Goal: Information Seeking & Learning: Learn about a topic

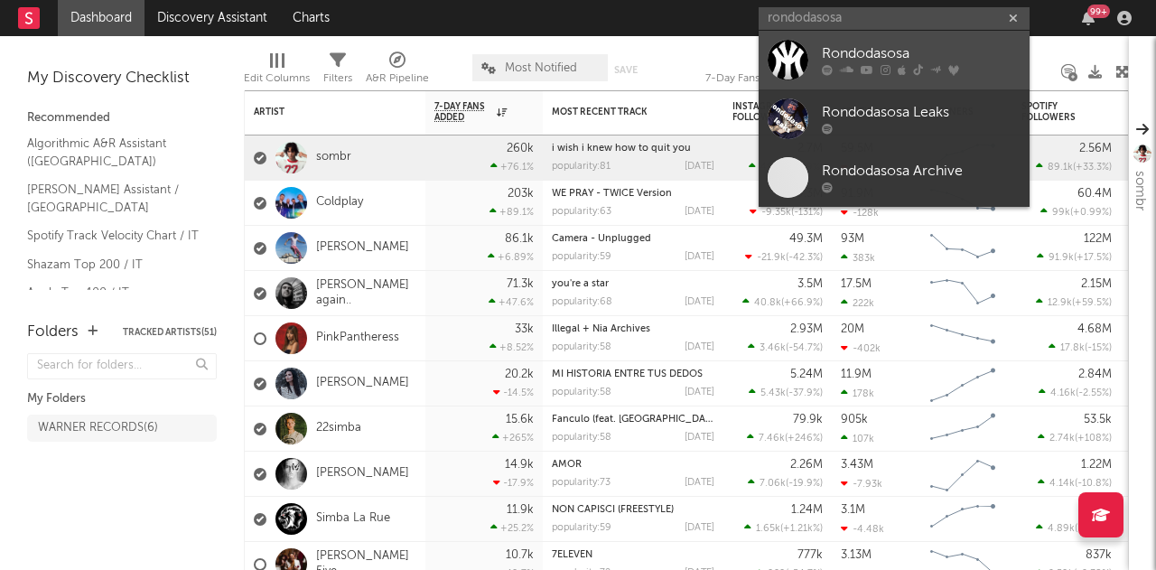
type input "rondodasosa"
click at [889, 55] on div "Rondodasosa" at bounding box center [921, 54] width 199 height 22
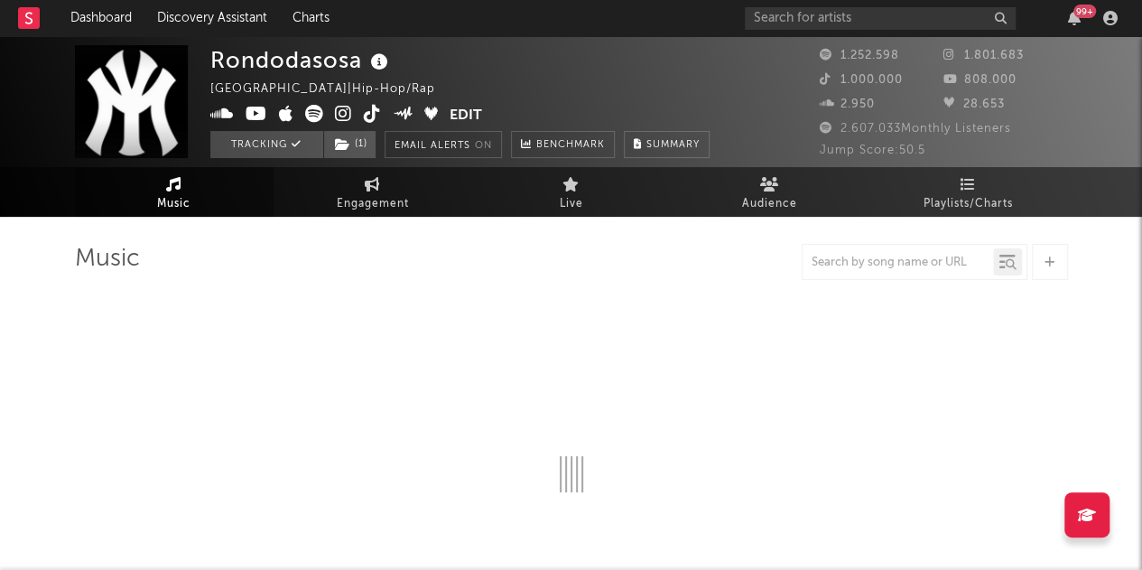
select select "6m"
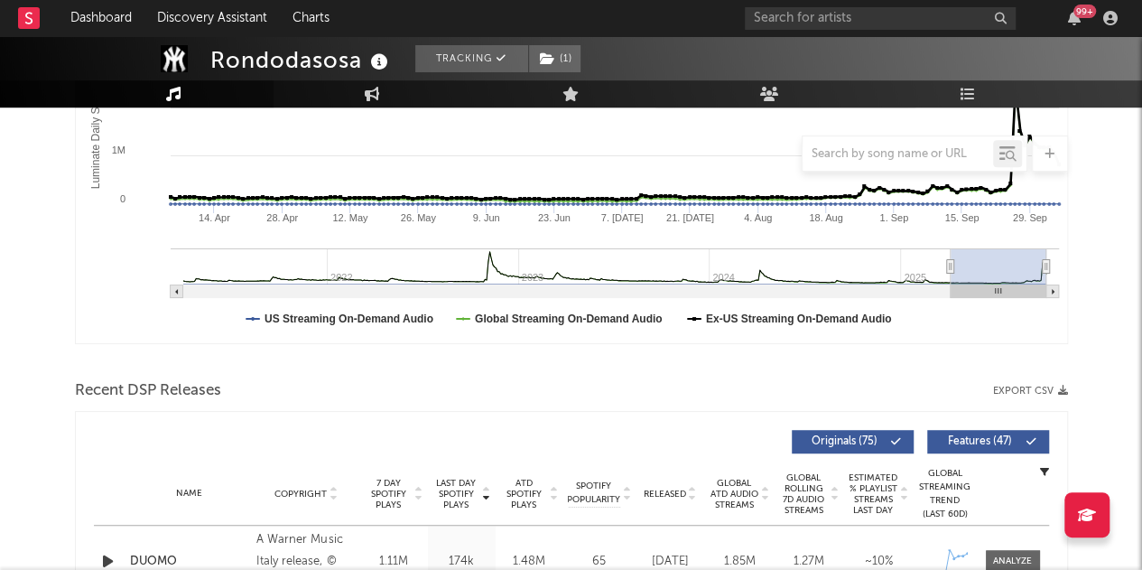
scroll to position [592, 0]
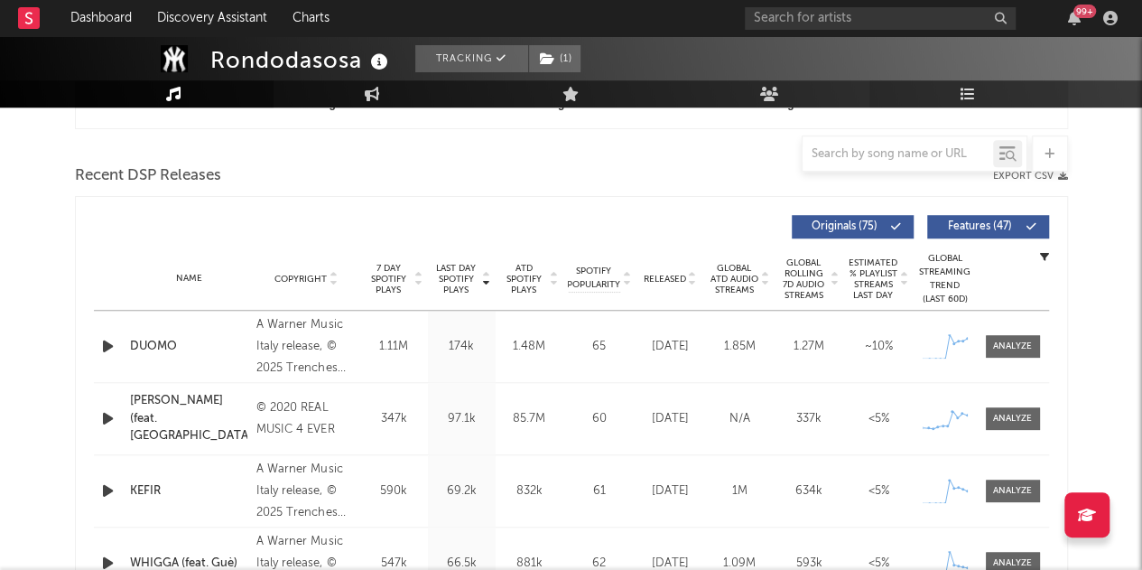
click at [966, 98] on icon at bounding box center [968, 94] width 15 height 14
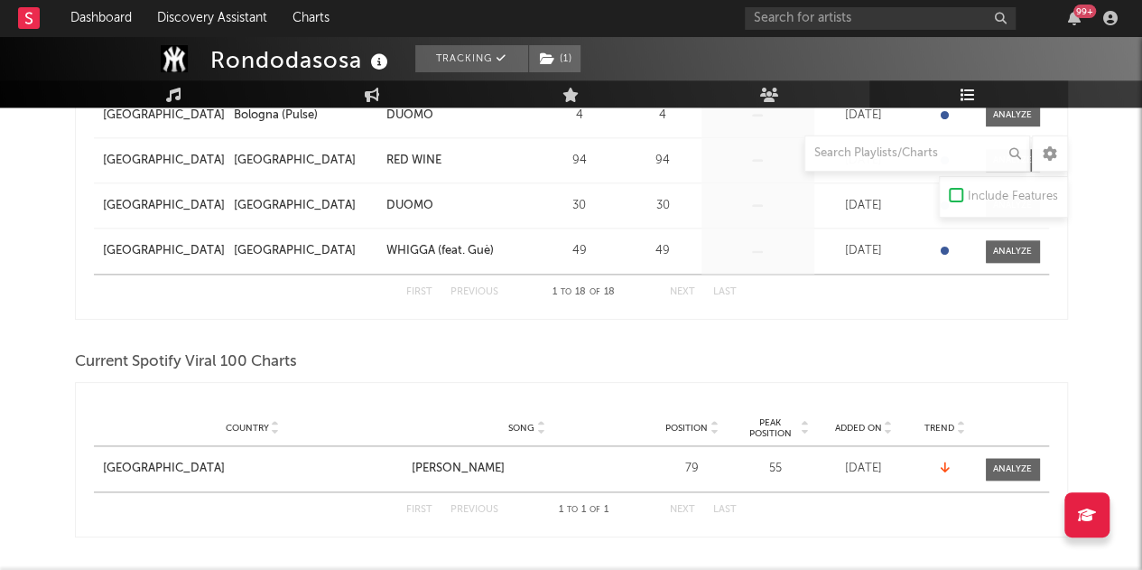
scroll to position [1402, 0]
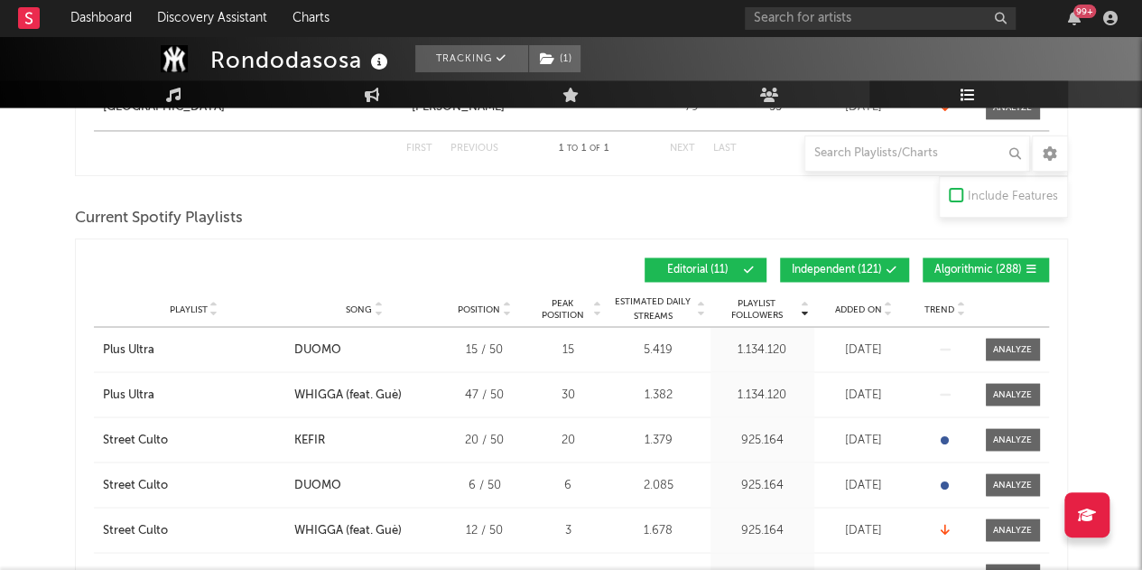
click at [833, 265] on span "Independent ( 121 )" at bounding box center [837, 270] width 90 height 11
click at [963, 268] on span "Algorithmic ( 288 )" at bounding box center [979, 270] width 88 height 11
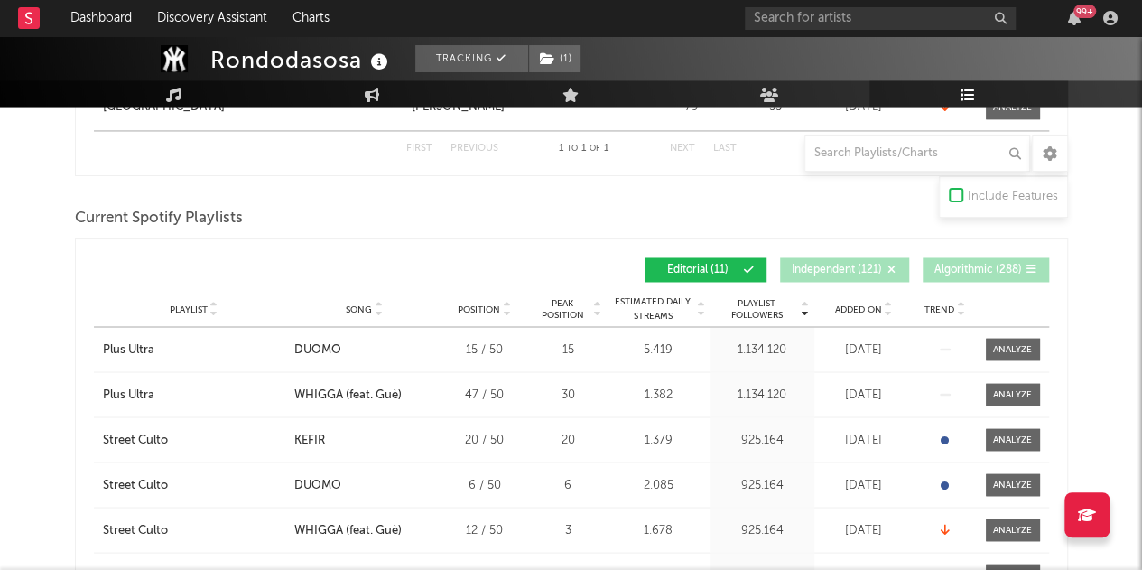
click at [853, 312] on div "Playlist City Song Position Peak Position Estimated Daily Streams Playlist Foll…" at bounding box center [571, 309] width 955 height 36
click at [863, 303] on span "Added On" at bounding box center [858, 308] width 47 height 11
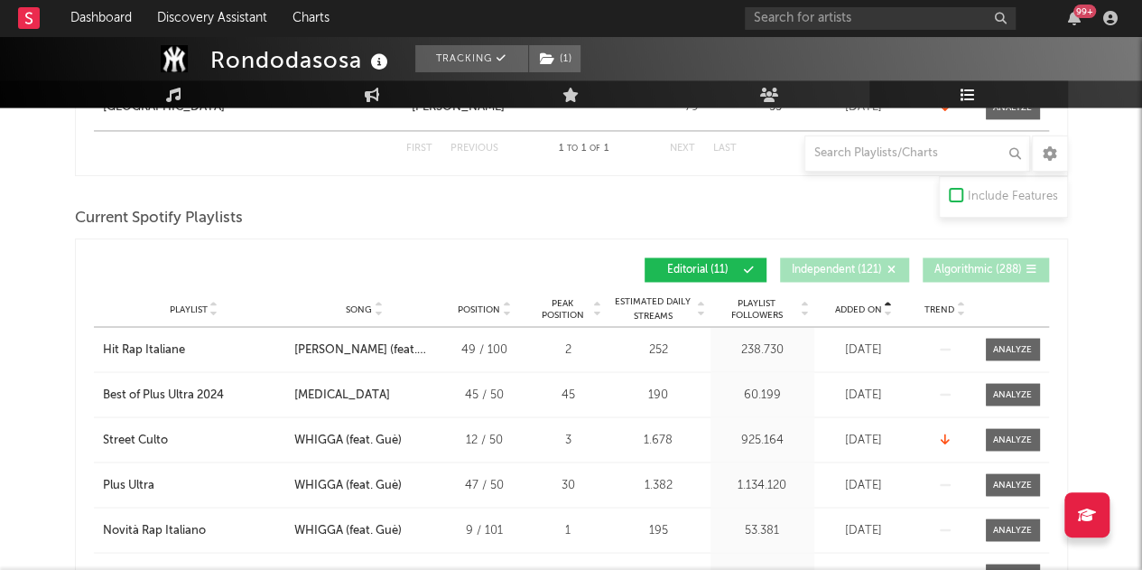
click at [863, 303] on span "Added On" at bounding box center [858, 308] width 47 height 11
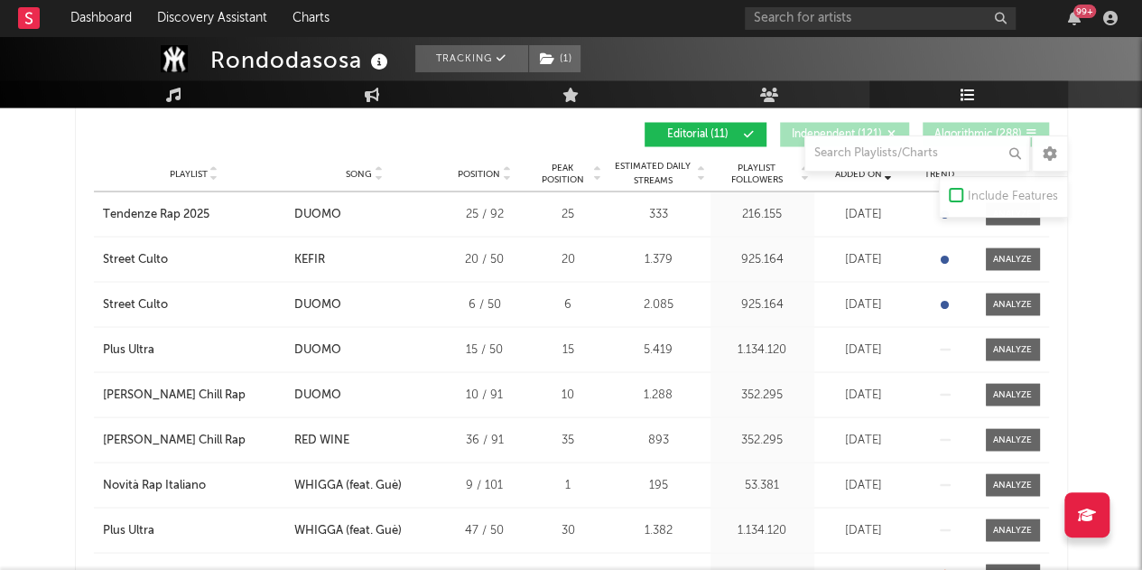
scroll to position [1540, 0]
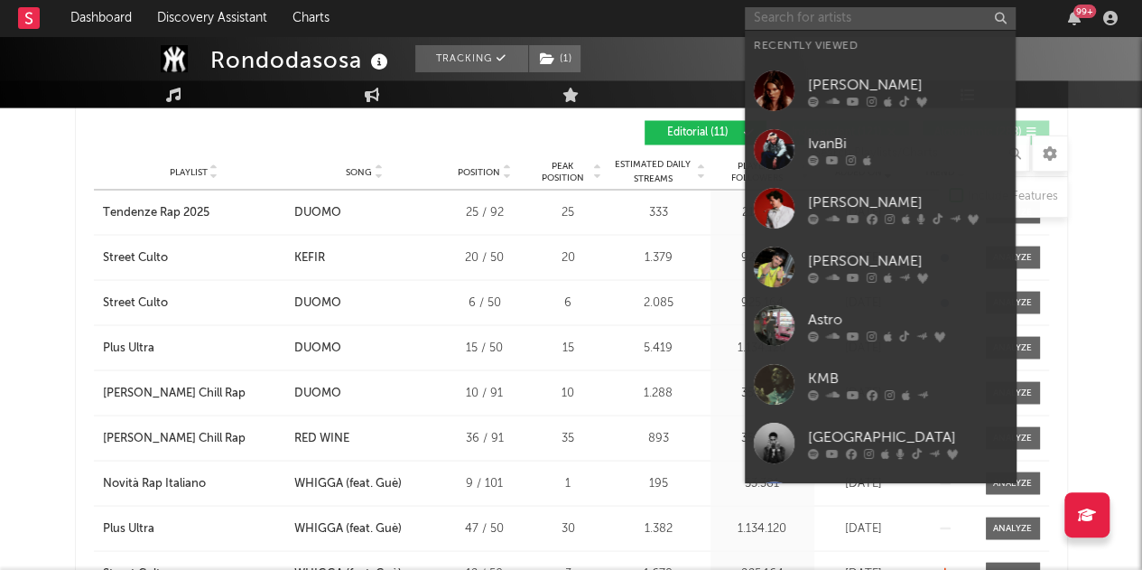
click at [877, 12] on input "text" at bounding box center [880, 18] width 271 height 23
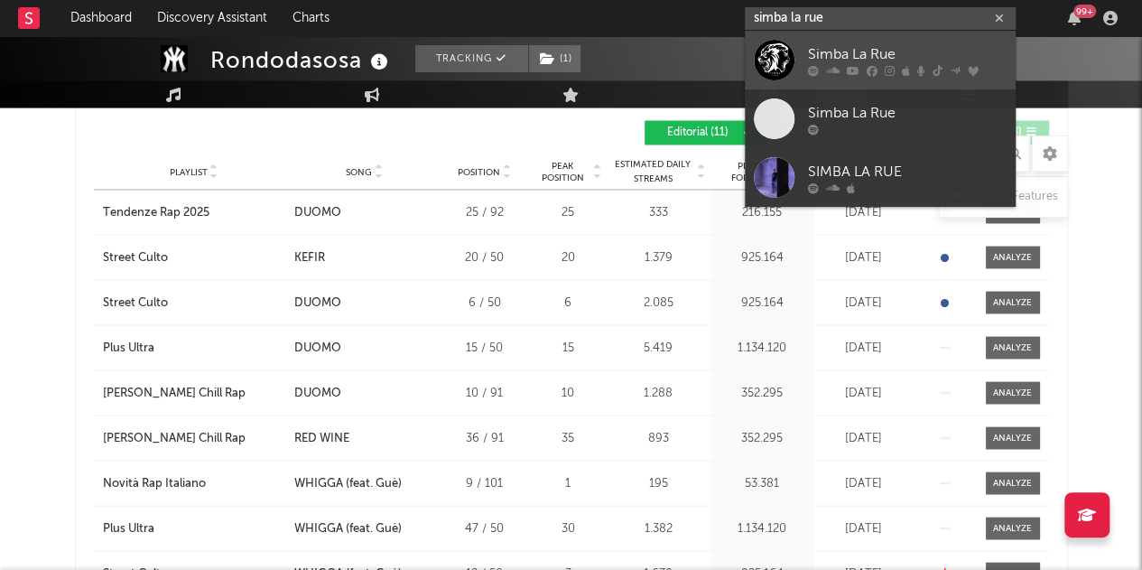
type input "simba la rue"
click at [860, 53] on div "Simba La Rue" at bounding box center [907, 54] width 199 height 22
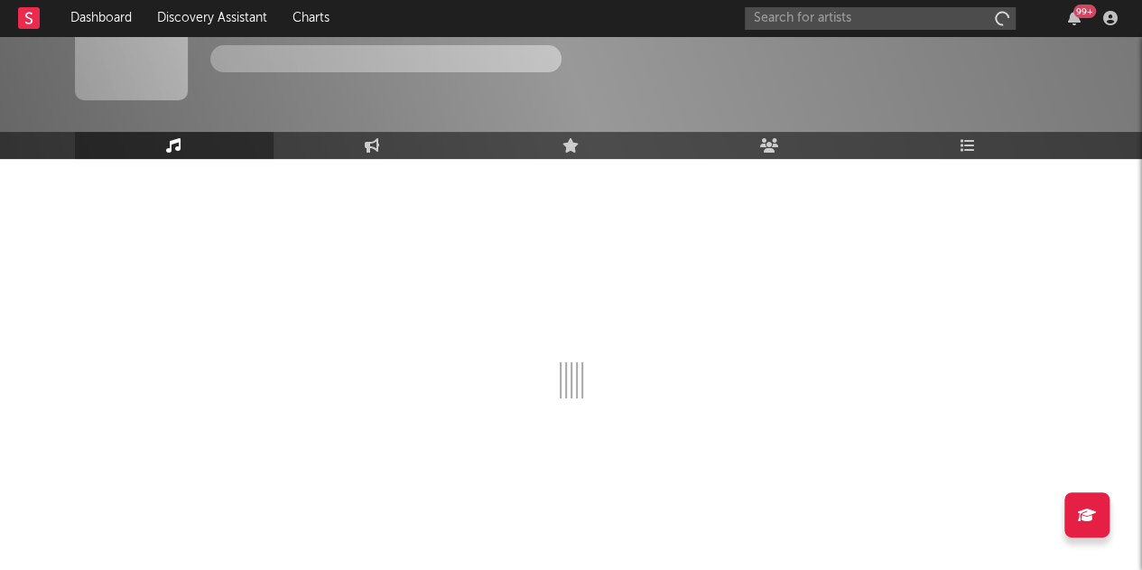
scroll to position [58, 0]
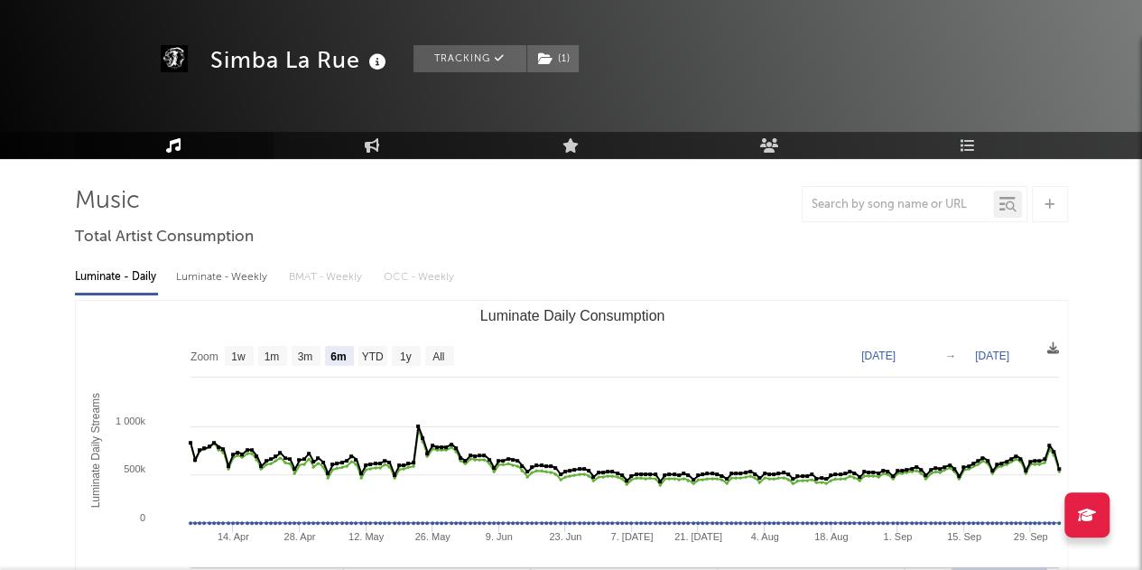
select select "6m"
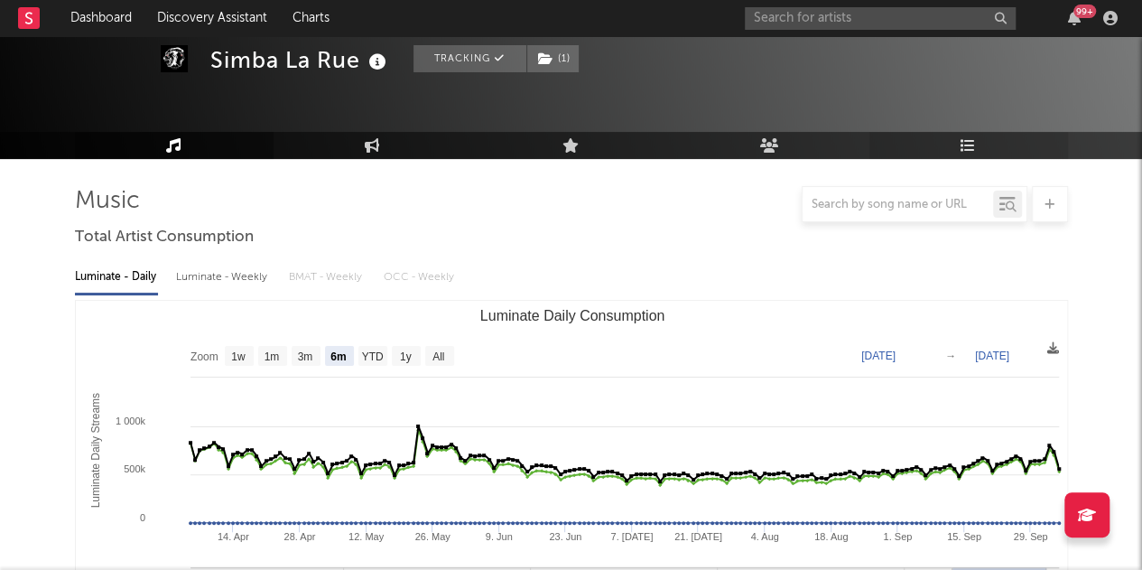
scroll to position [1540, 0]
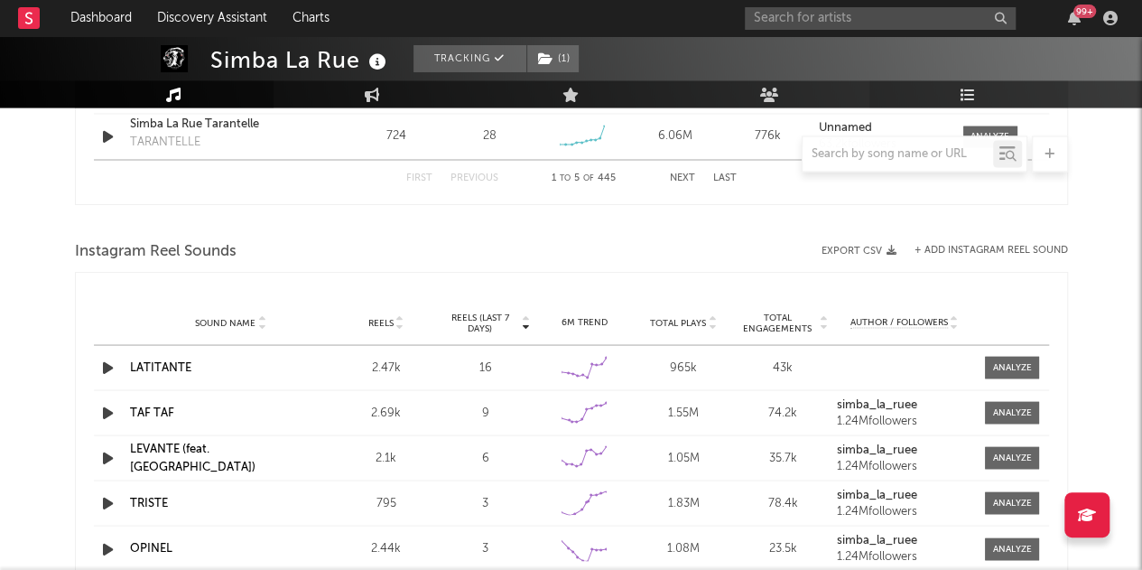
click at [968, 93] on icon at bounding box center [968, 94] width 15 height 14
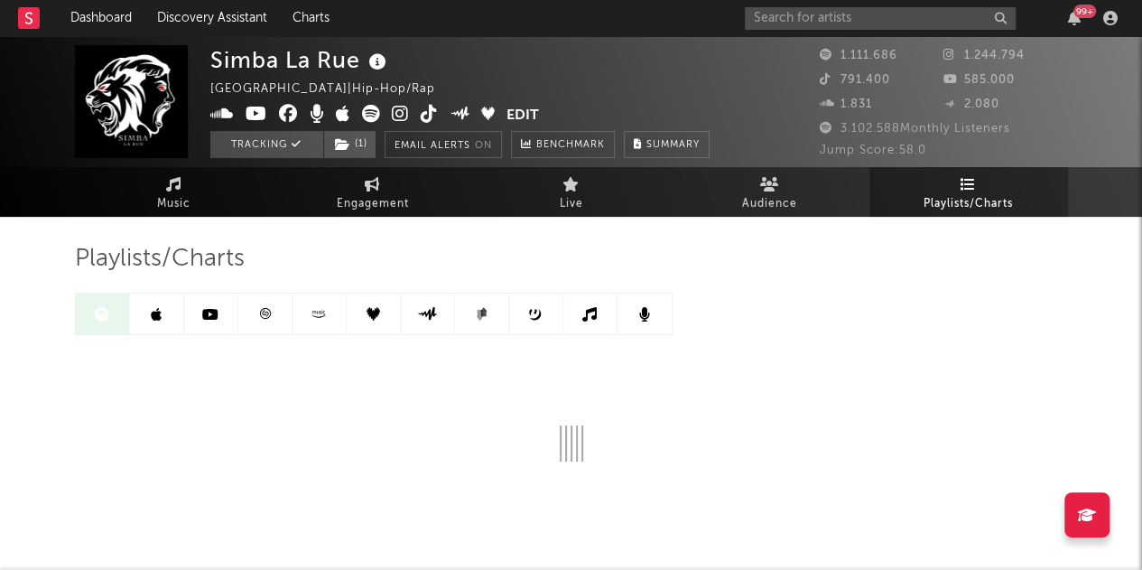
scroll to position [62, 0]
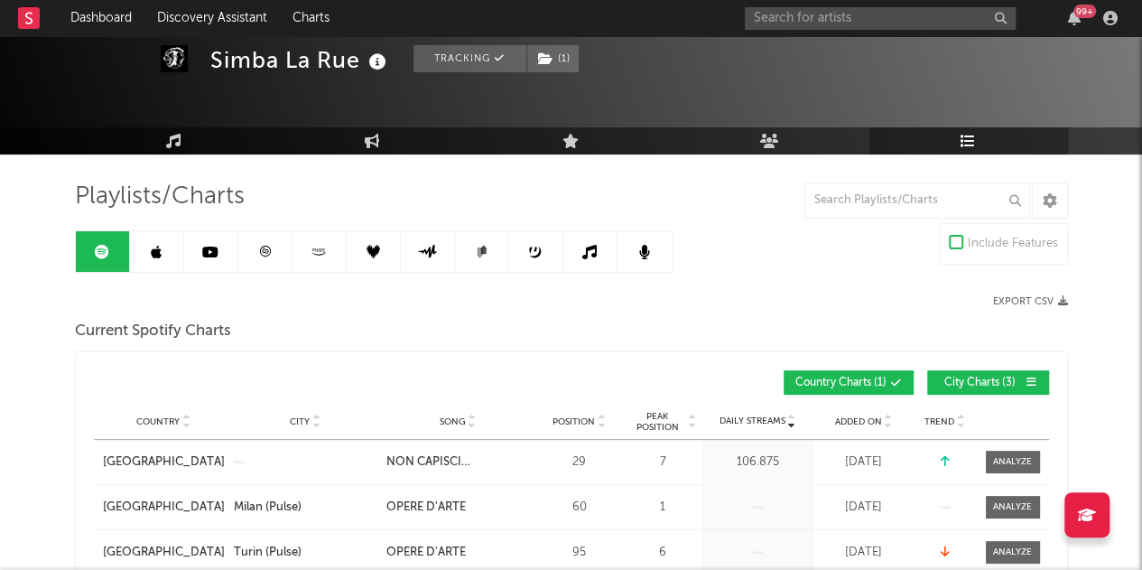
click at [968, 142] on icon at bounding box center [968, 141] width 15 height 14
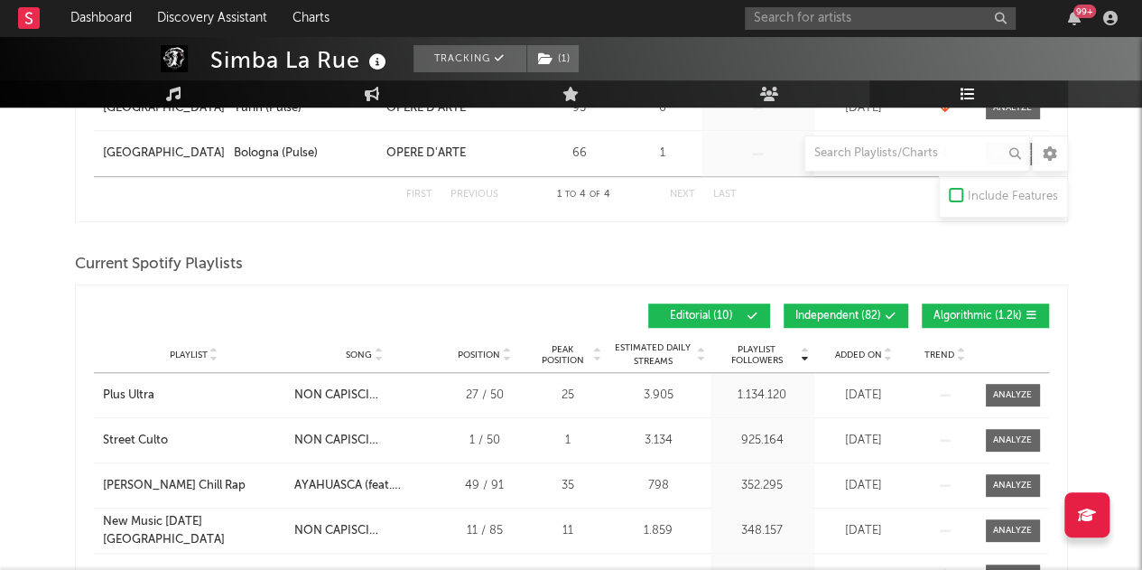
scroll to position [516, 0]
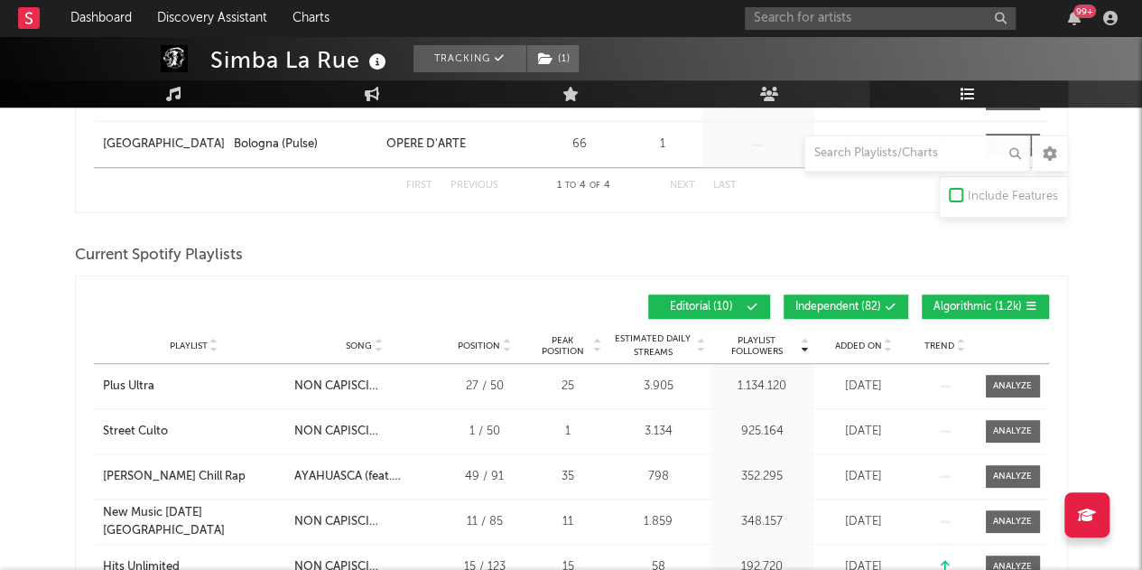
click at [869, 349] on div "Added On" at bounding box center [864, 346] width 90 height 14
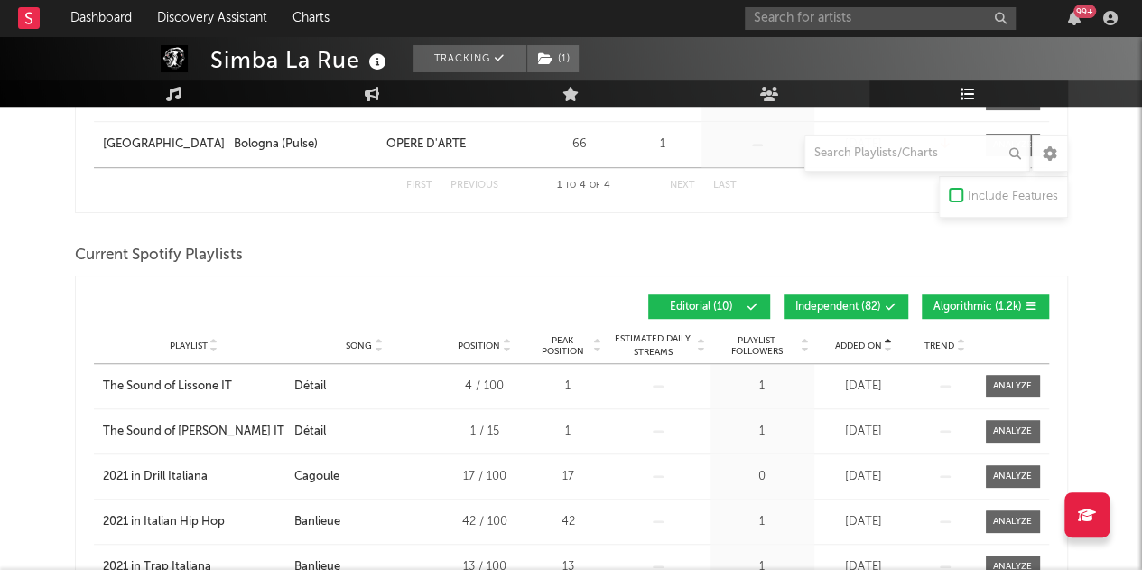
click at [869, 349] on div "Added On" at bounding box center [864, 346] width 90 height 14
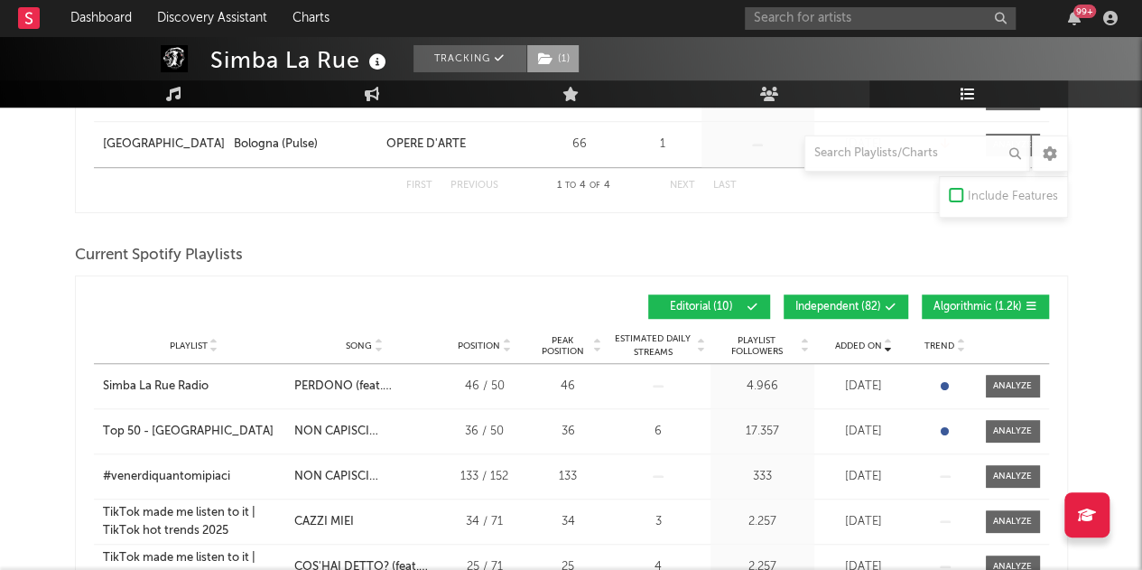
click at [574, 53] on span "( 1 )" at bounding box center [552, 58] width 53 height 27
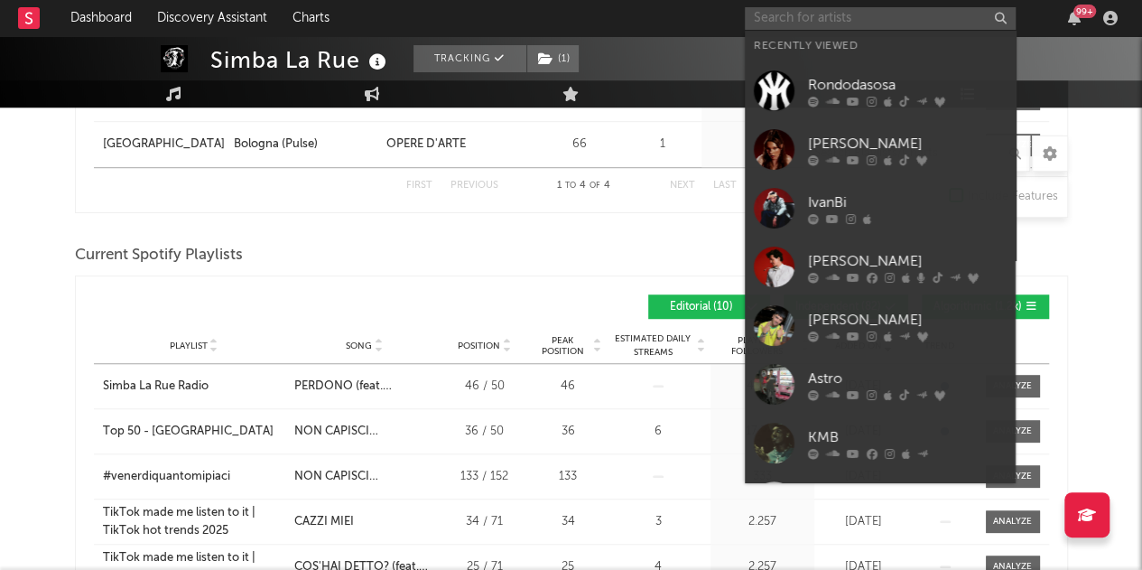
click at [832, 16] on input "text" at bounding box center [880, 18] width 271 height 23
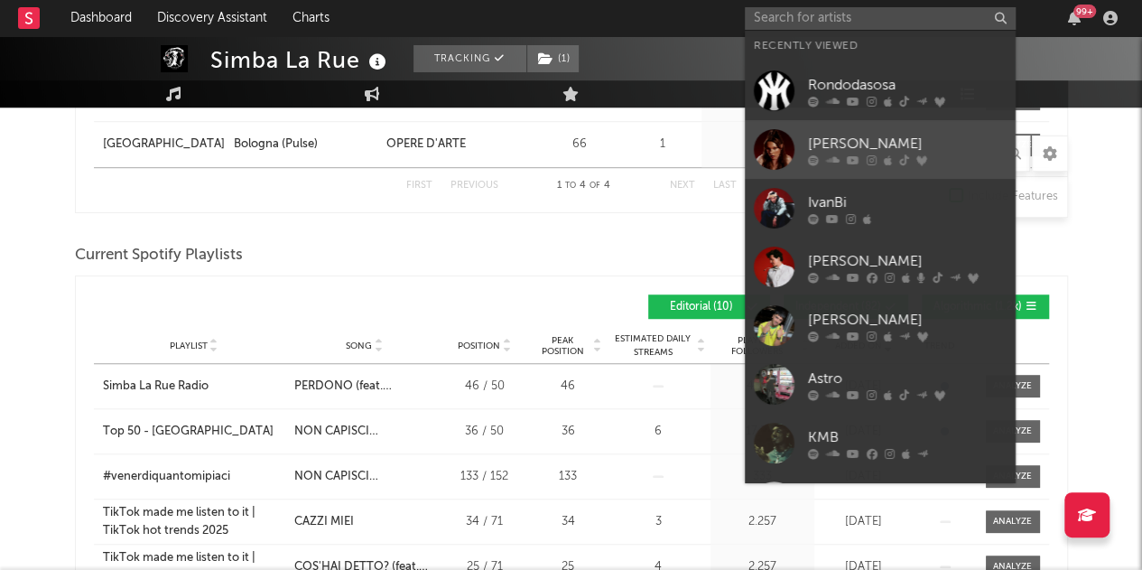
click at [863, 144] on div "[PERSON_NAME]" at bounding box center [907, 144] width 199 height 22
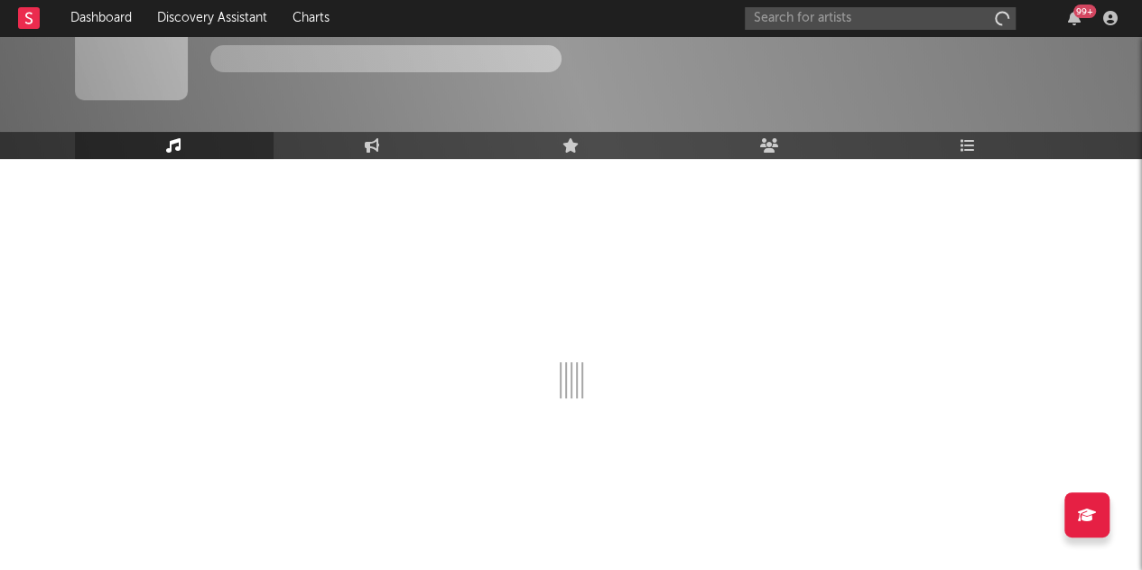
scroll to position [58, 0]
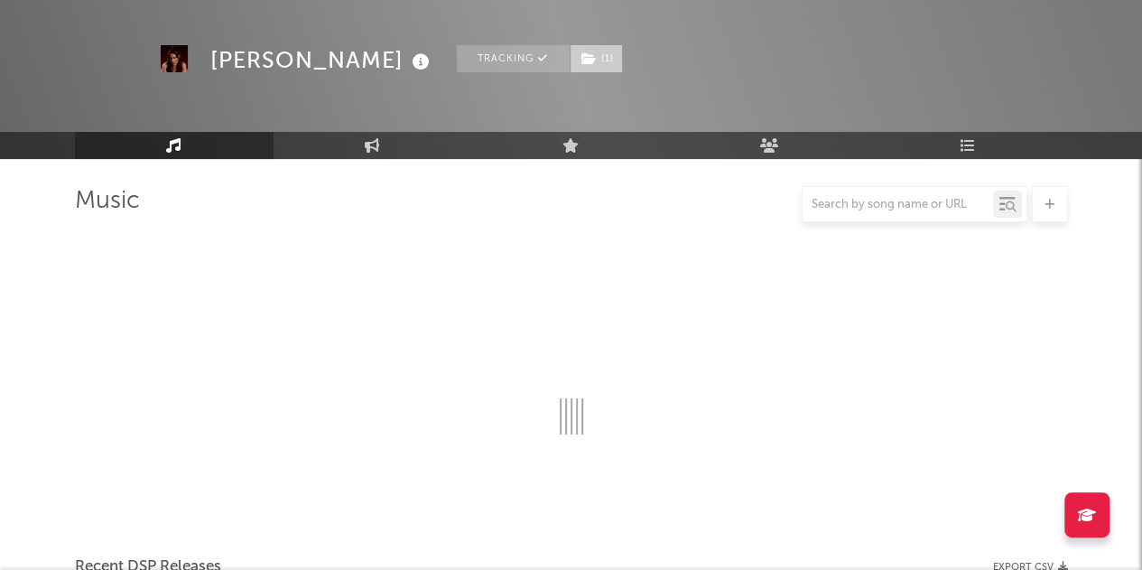
select select "6m"
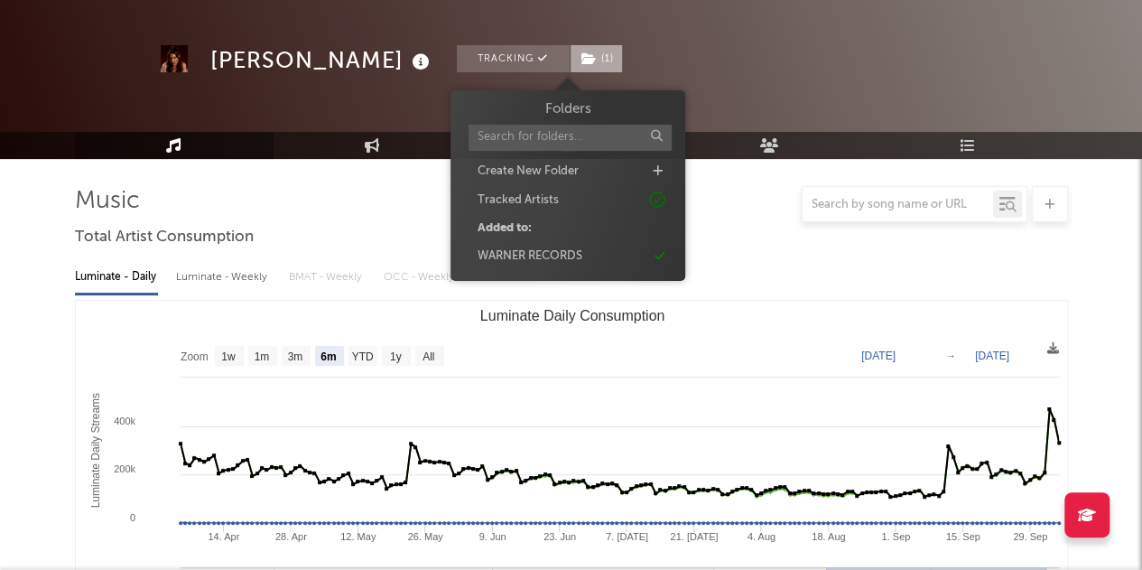
scroll to position [516, 0]
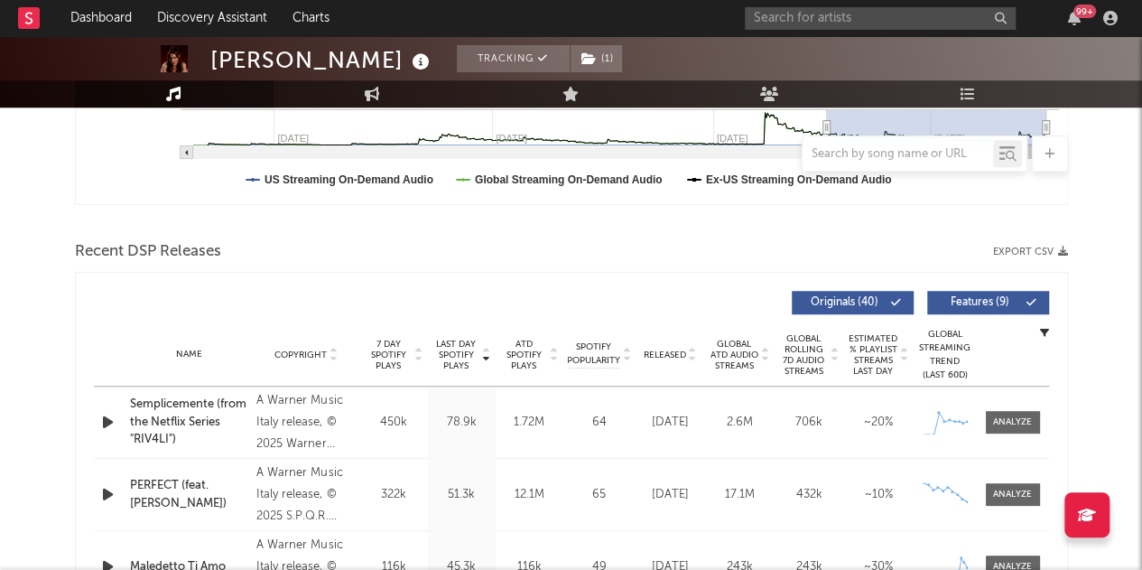
click at [855, 217] on div at bounding box center [571, 223] width 993 height 27
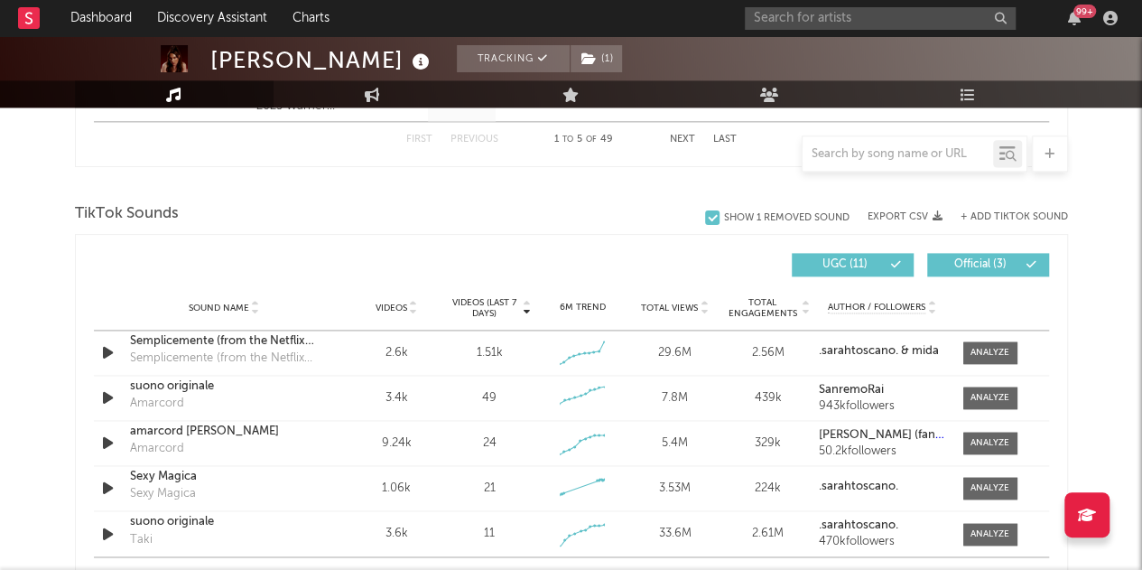
scroll to position [1596, 0]
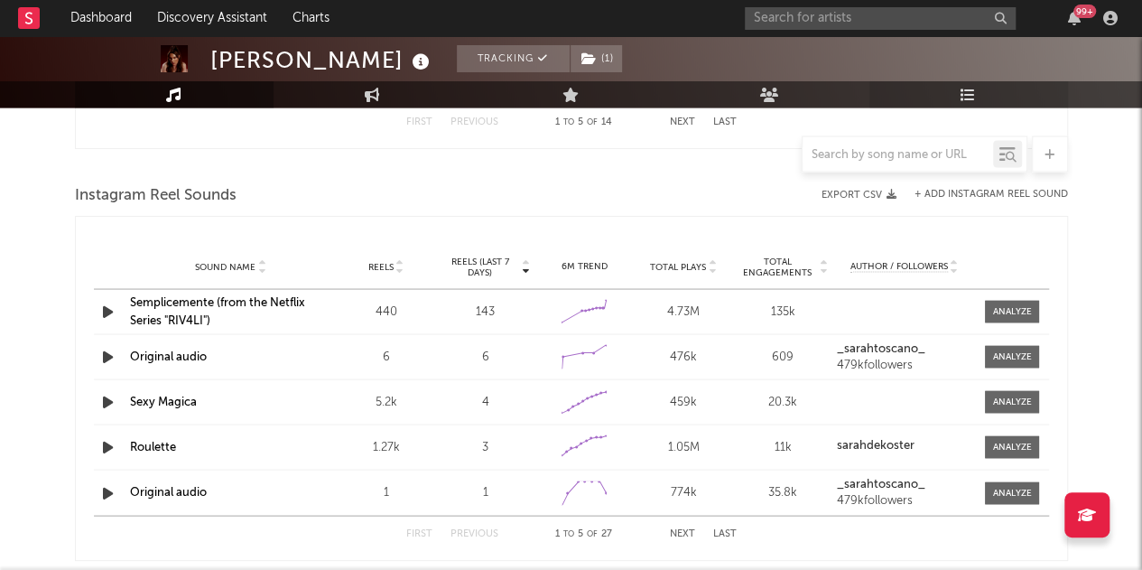
click at [959, 88] on link "Playlists/Charts" at bounding box center [969, 93] width 199 height 27
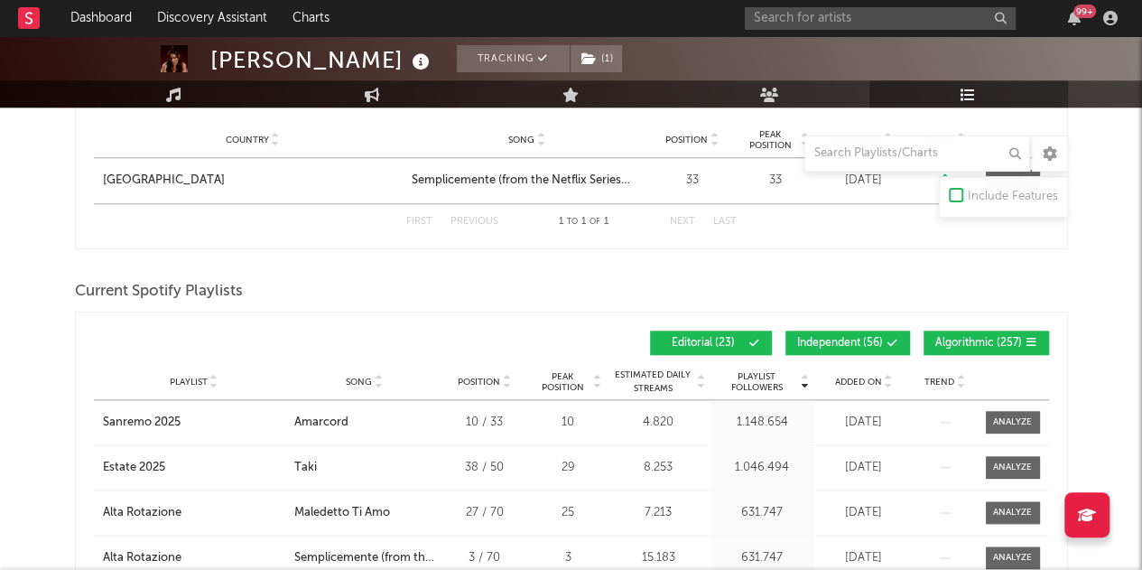
scroll to position [906, 0]
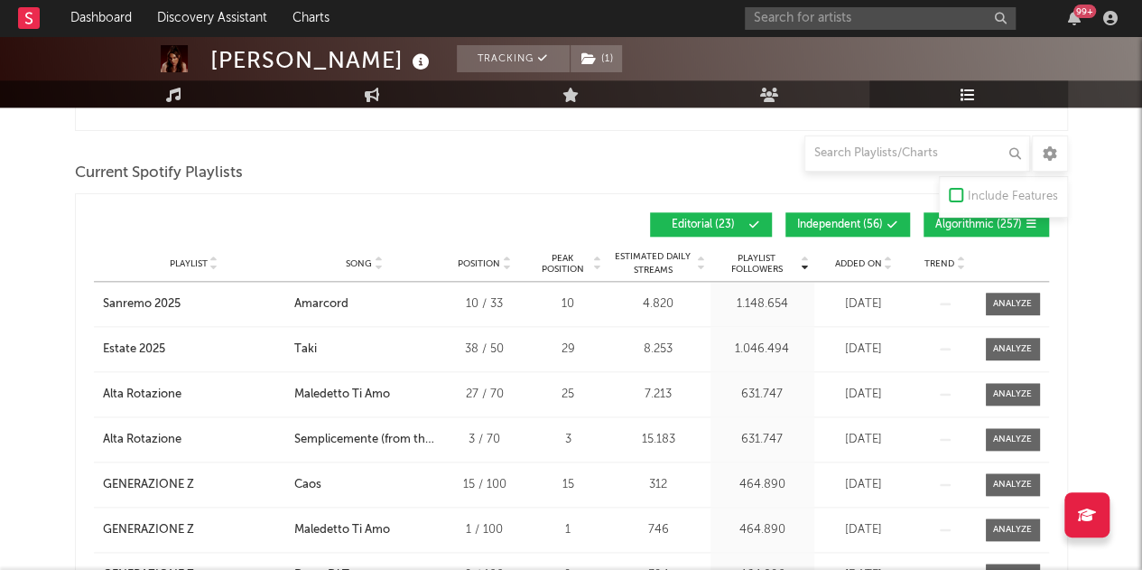
click at [841, 231] on button "Independent ( 56 )" at bounding box center [848, 224] width 125 height 24
click at [948, 221] on span "Algorithmic ( 257 )" at bounding box center [979, 224] width 87 height 11
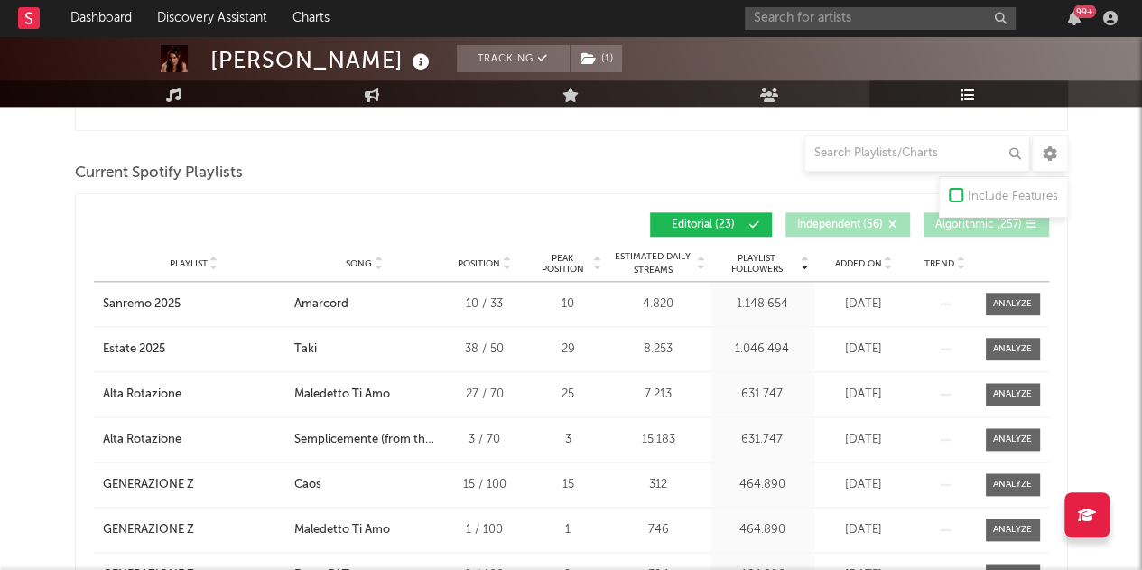
click at [873, 266] on div "Added On" at bounding box center [864, 263] width 90 height 14
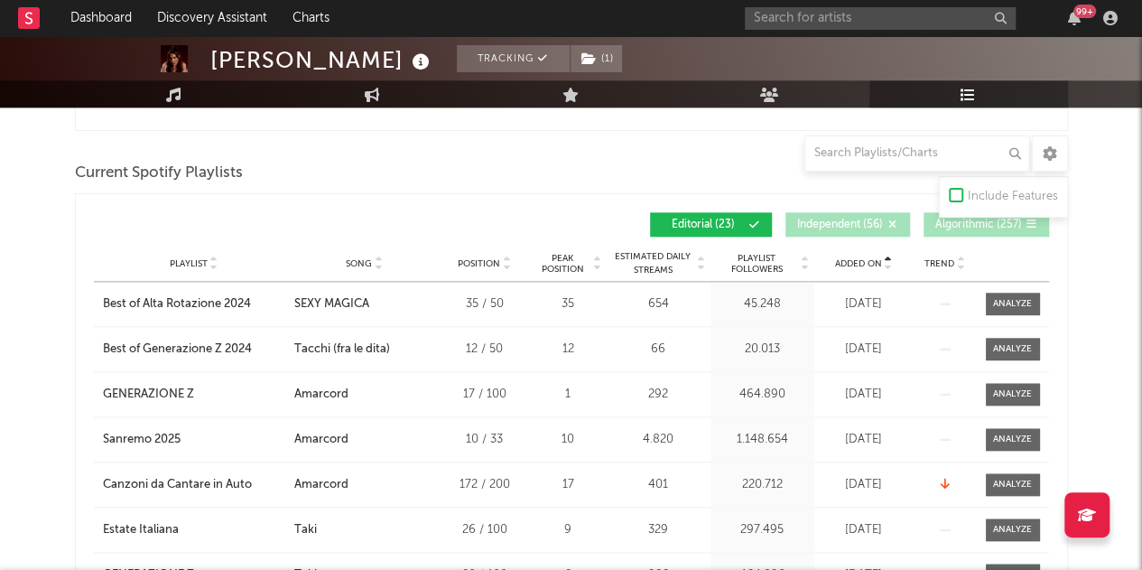
click at [873, 266] on div "Added On" at bounding box center [864, 263] width 90 height 14
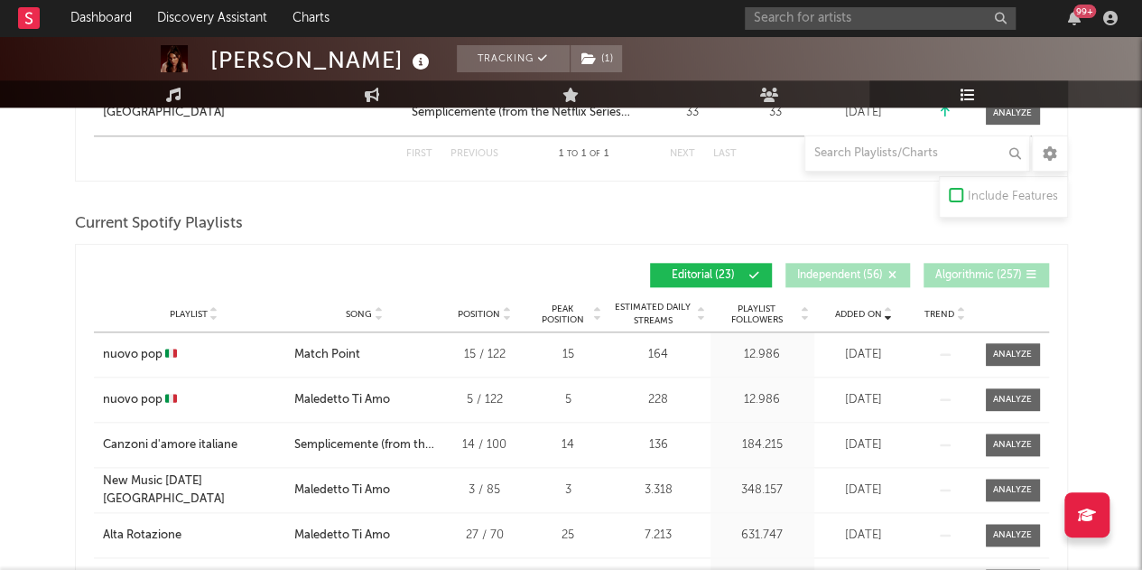
scroll to position [854, 0]
